Goal: Task Accomplishment & Management: Complete application form

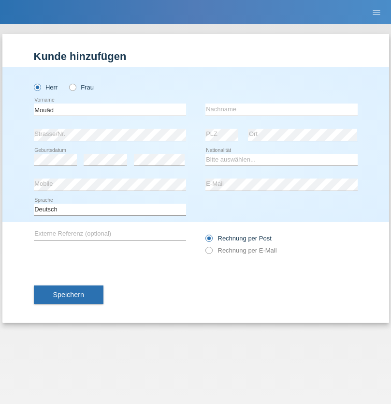
type input "Mouâd"
click at [281, 109] on input "text" at bounding box center [281, 109] width 152 height 12
type input "Mekrini"
select select "BE"
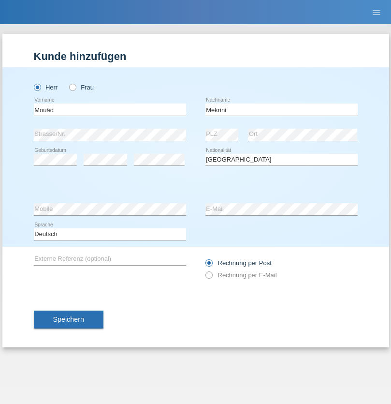
select select "C"
select select "30"
select select "04"
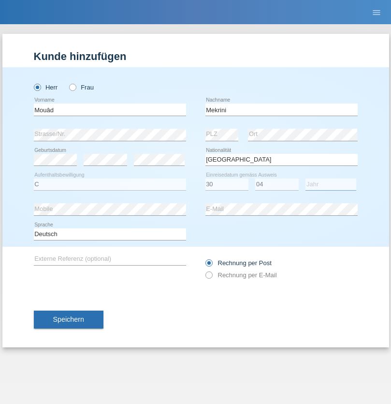
select select "2021"
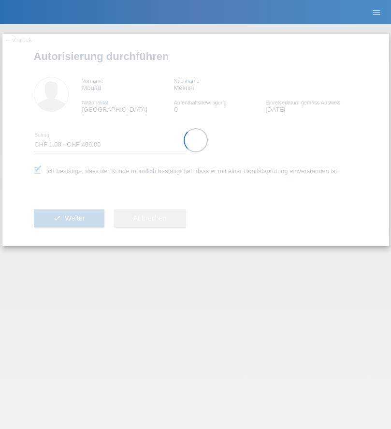
select select "1"
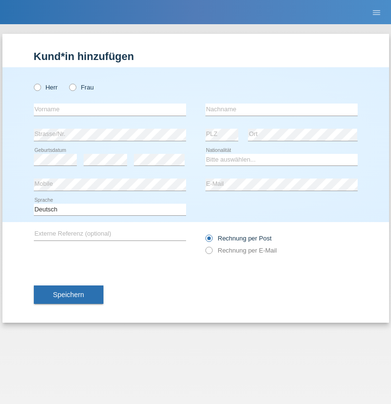
radio input "true"
click at [110, 109] on input "text" at bounding box center [110, 109] width 152 height 12
type input "Mouad"
click at [281, 109] on input "text" at bounding box center [281, 109] width 152 height 12
type input "Mekrini"
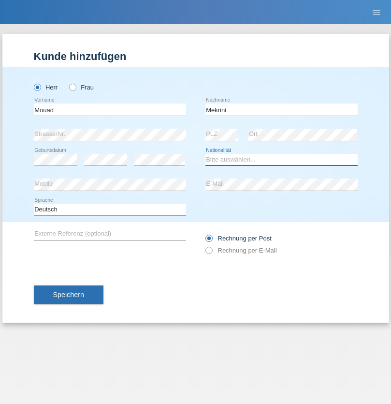
select select "BE"
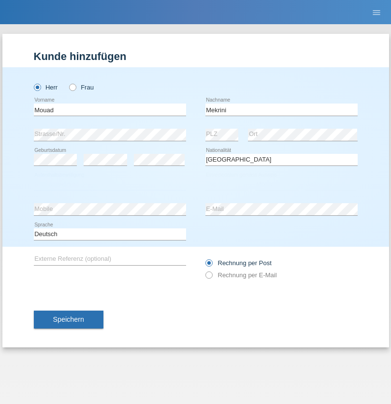
select select "C"
select select "30"
select select "04"
select select "2021"
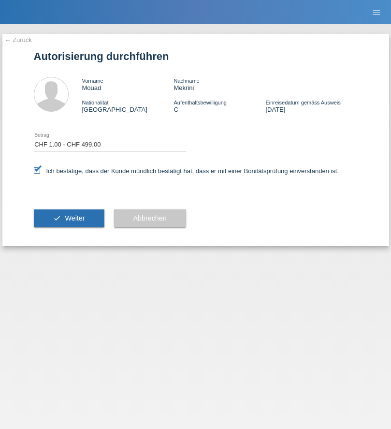
select select "1"
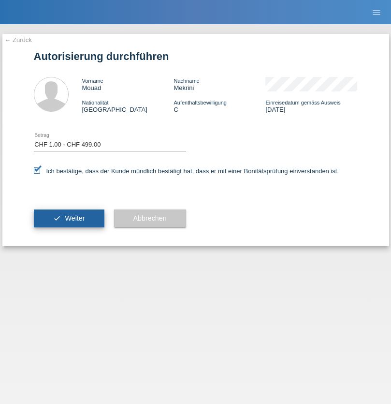
click at [69, 218] on span "Weiter" at bounding box center [75, 218] width 20 height 8
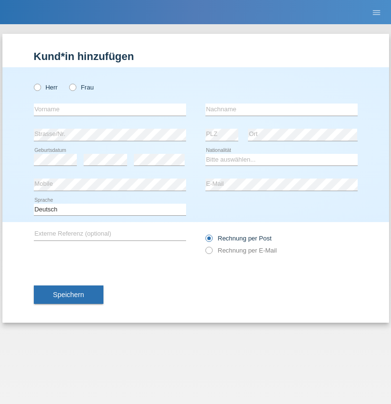
radio input "true"
click at [110, 109] on input "text" at bounding box center [110, 109] width 152 height 12
type input "Filipe José"
click at [281, 109] on input "text" at bounding box center [281, 109] width 152 height 12
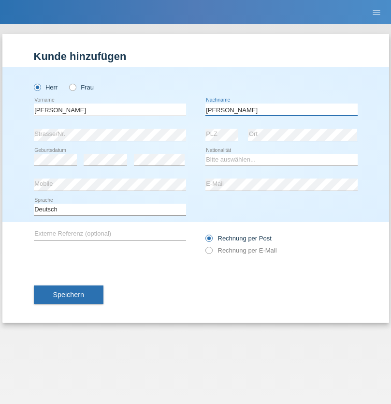
type input "Martins amaral"
select select "PT"
select select "C"
select select "22"
select select "02"
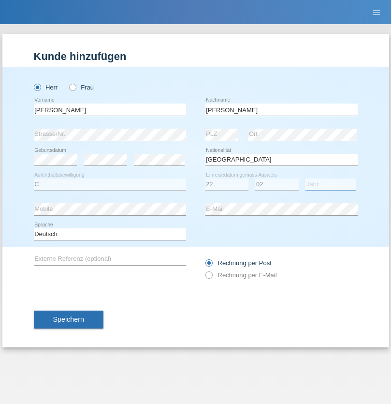
select select "2006"
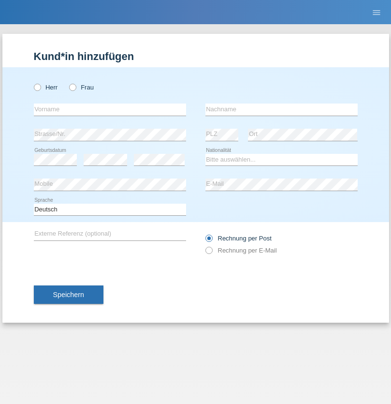
radio input "true"
click at [110, 109] on input "text" at bounding box center [110, 109] width 152 height 12
type input "[PERSON_NAME]"
click at [281, 109] on input "text" at bounding box center [281, 109] width 152 height 12
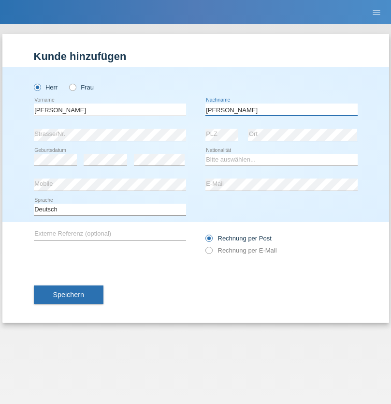
type input "[PERSON_NAME]"
select select "DO"
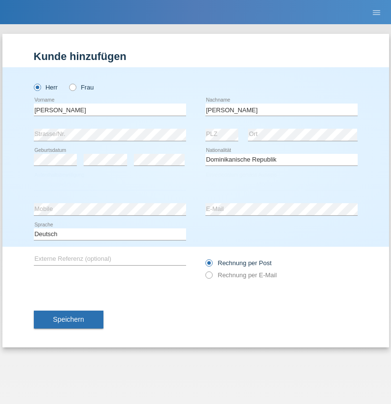
select select "C"
select select "01"
select select "04"
select select "2021"
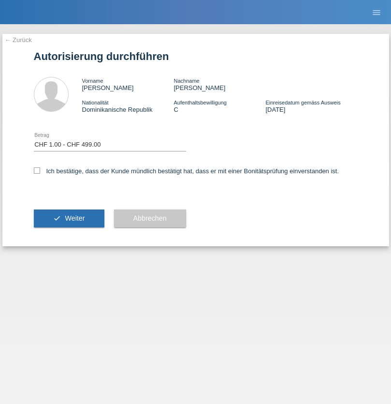
select select "1"
checkbox input "true"
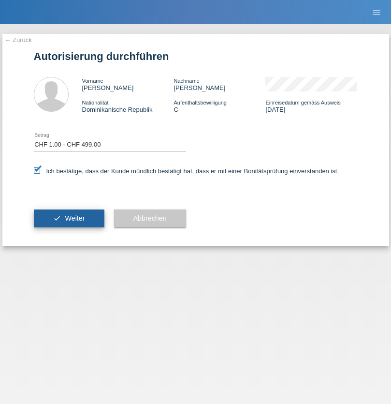
click at [69, 218] on span "Weiter" at bounding box center [75, 218] width 20 height 8
